Goal: Task Accomplishment & Management: Manage account settings

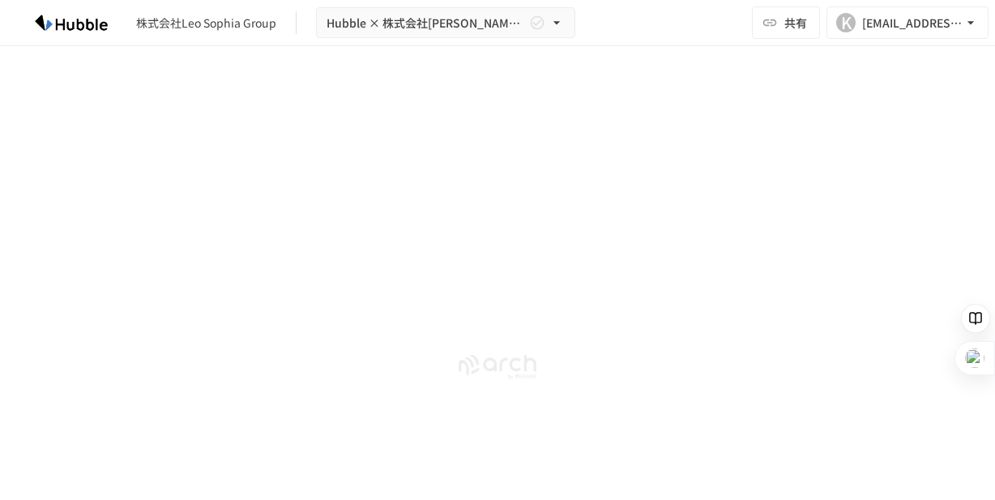
scroll to position [4260, 0]
click at [878, 33] on button "K [EMAIL_ADDRESS][DOMAIN_NAME]" at bounding box center [908, 22] width 162 height 32
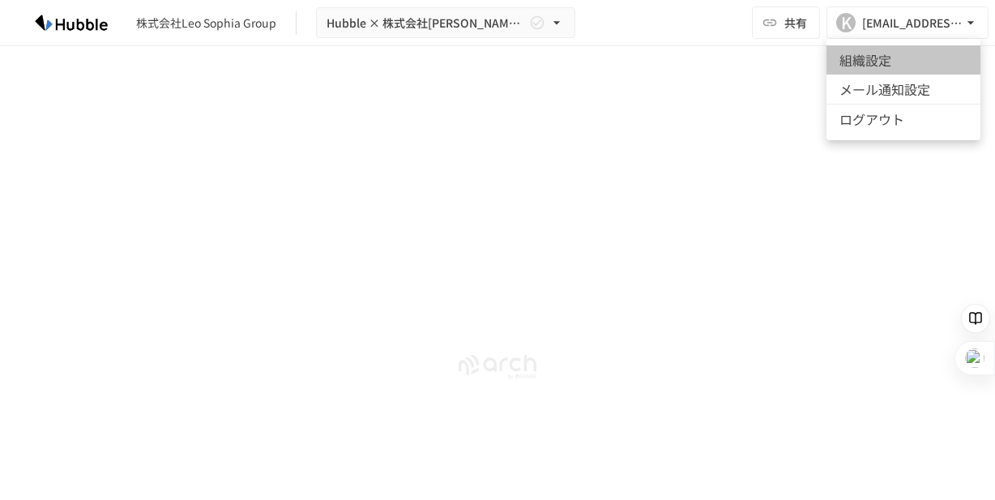
click at [877, 58] on li "組織設定" at bounding box center [904, 59] width 154 height 29
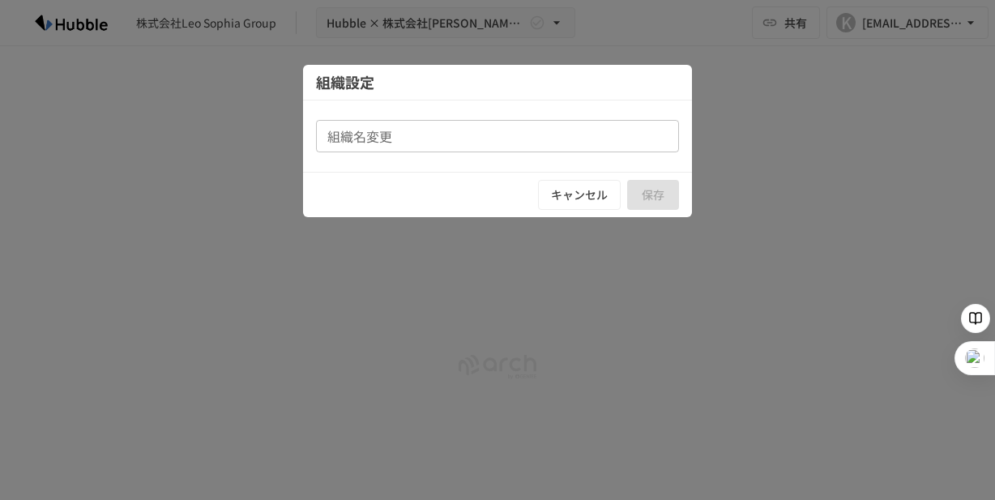
type input "**********"
click at [591, 197] on button "キャンセル" at bounding box center [579, 195] width 83 height 30
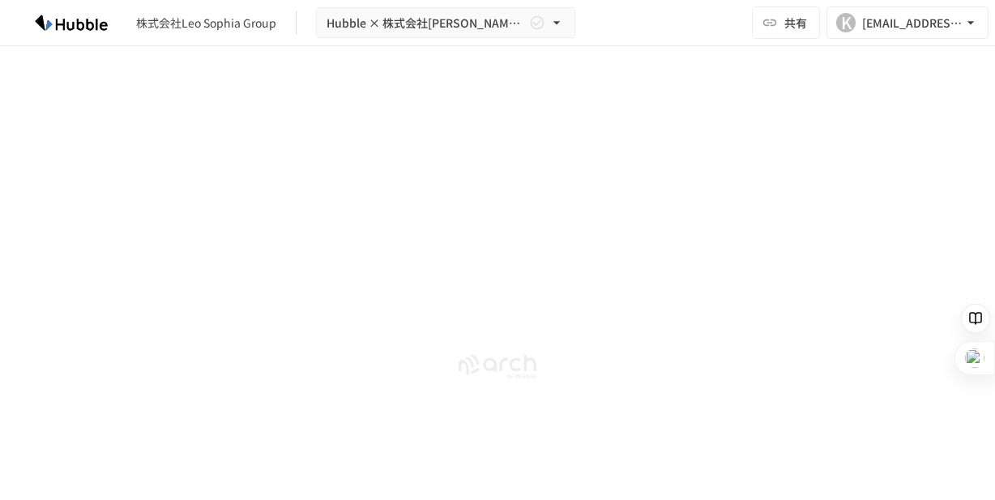
click at [249, 38] on div "株式会社Leo Sophia Group Hubble × 株式会社Leo Sophia Group様 オンボーディングプロジェクト 共有 K [EMAIL_…" at bounding box center [497, 23] width 995 height 46
click at [45, 25] on img at bounding box center [71, 23] width 104 height 26
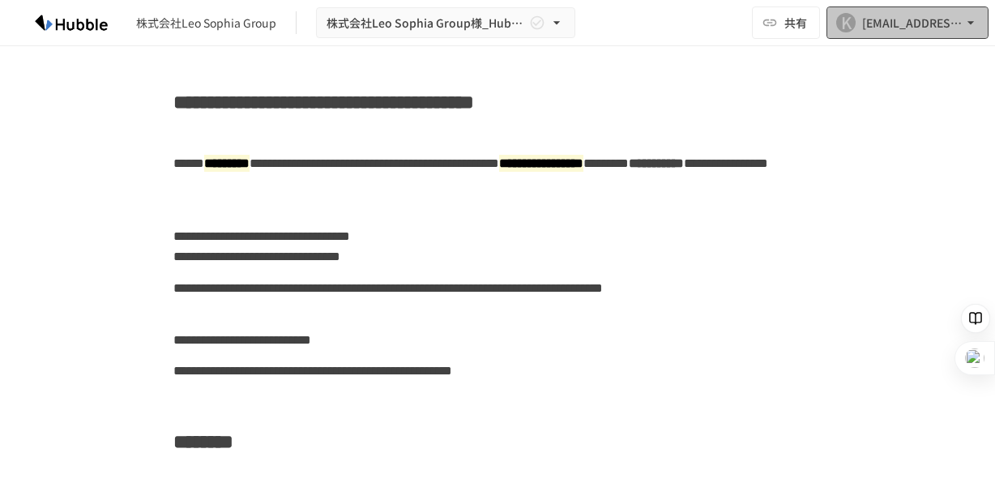
click at [879, 28] on div "[EMAIL_ADDRESS][DOMAIN_NAME]" at bounding box center [912, 23] width 100 height 20
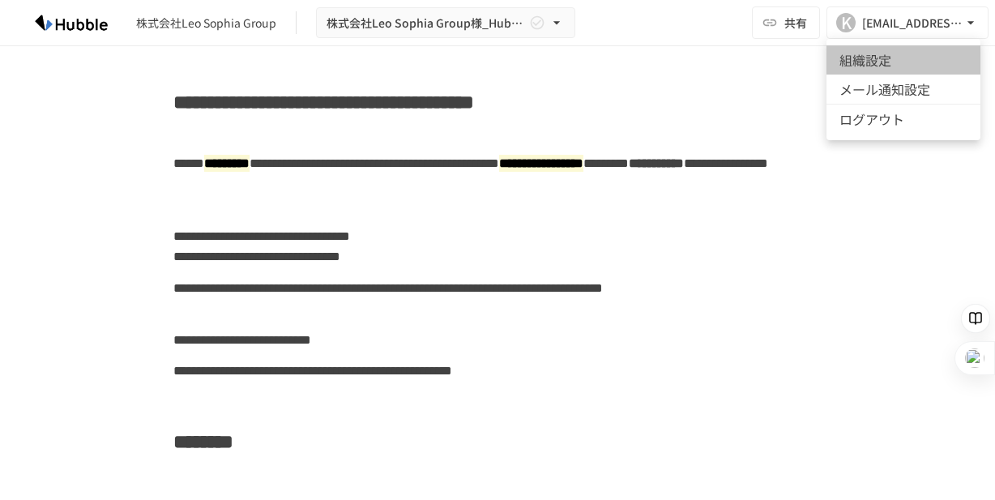
click at [859, 62] on li "組織設定" at bounding box center [904, 59] width 154 height 29
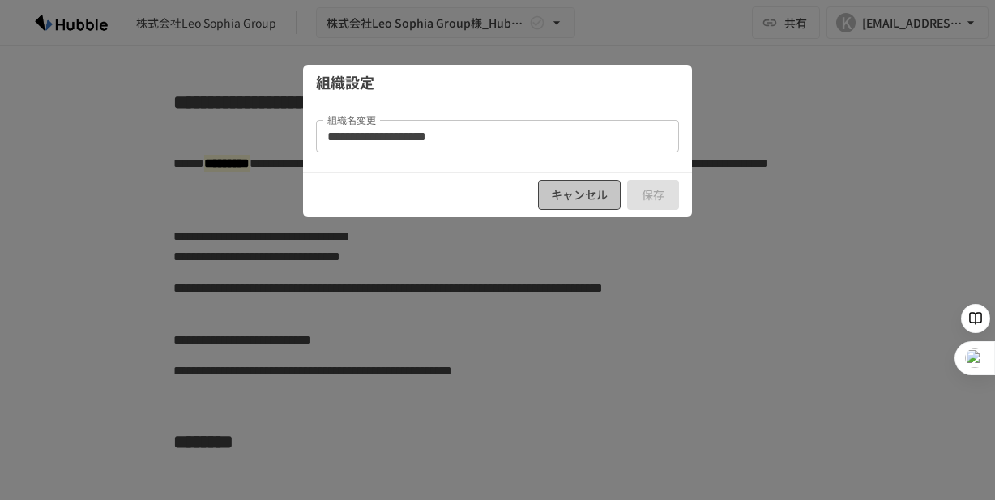
click at [601, 194] on button "キャンセル" at bounding box center [579, 195] width 83 height 30
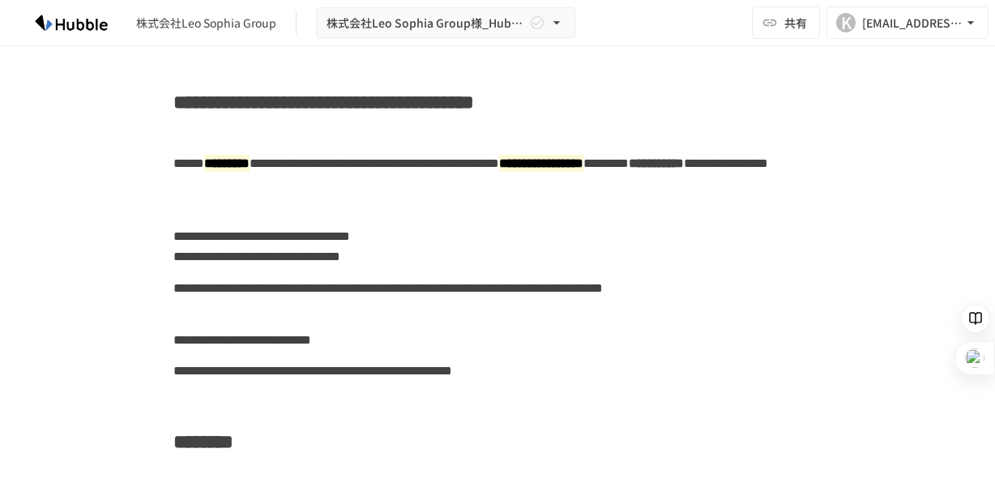
click at [68, 24] on img at bounding box center [71, 23] width 104 height 26
click at [83, 27] on img at bounding box center [71, 23] width 104 height 26
click at [176, 26] on div "株式会社Leo Sophia Group" at bounding box center [206, 23] width 140 height 17
click at [237, 18] on div "株式会社Leo Sophia Group" at bounding box center [206, 23] width 140 height 17
